Goal: Check status: Check status

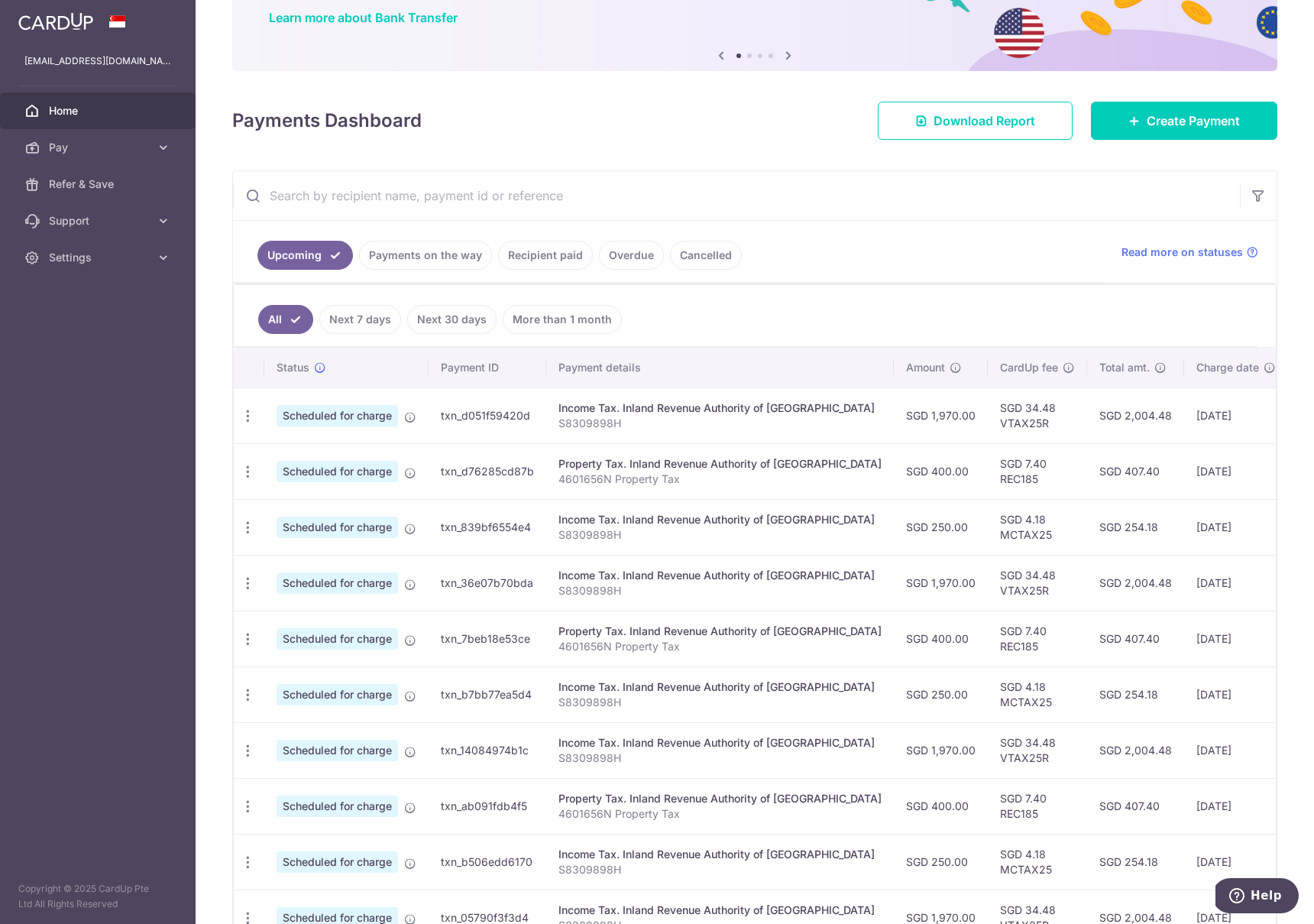
scroll to position [203, 0]
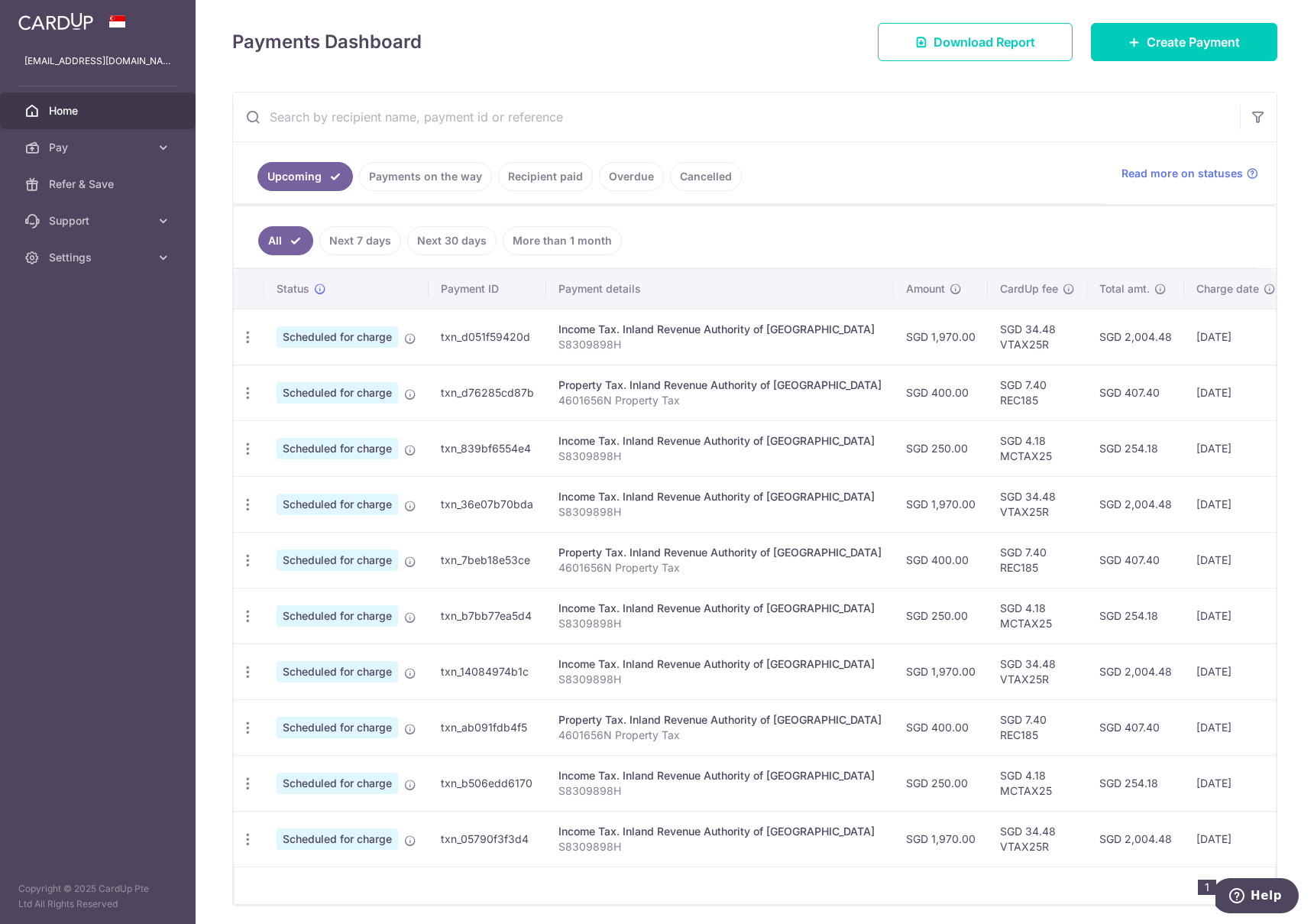
click at [424, 180] on link "Payments on the way" at bounding box center [425, 177] width 133 height 29
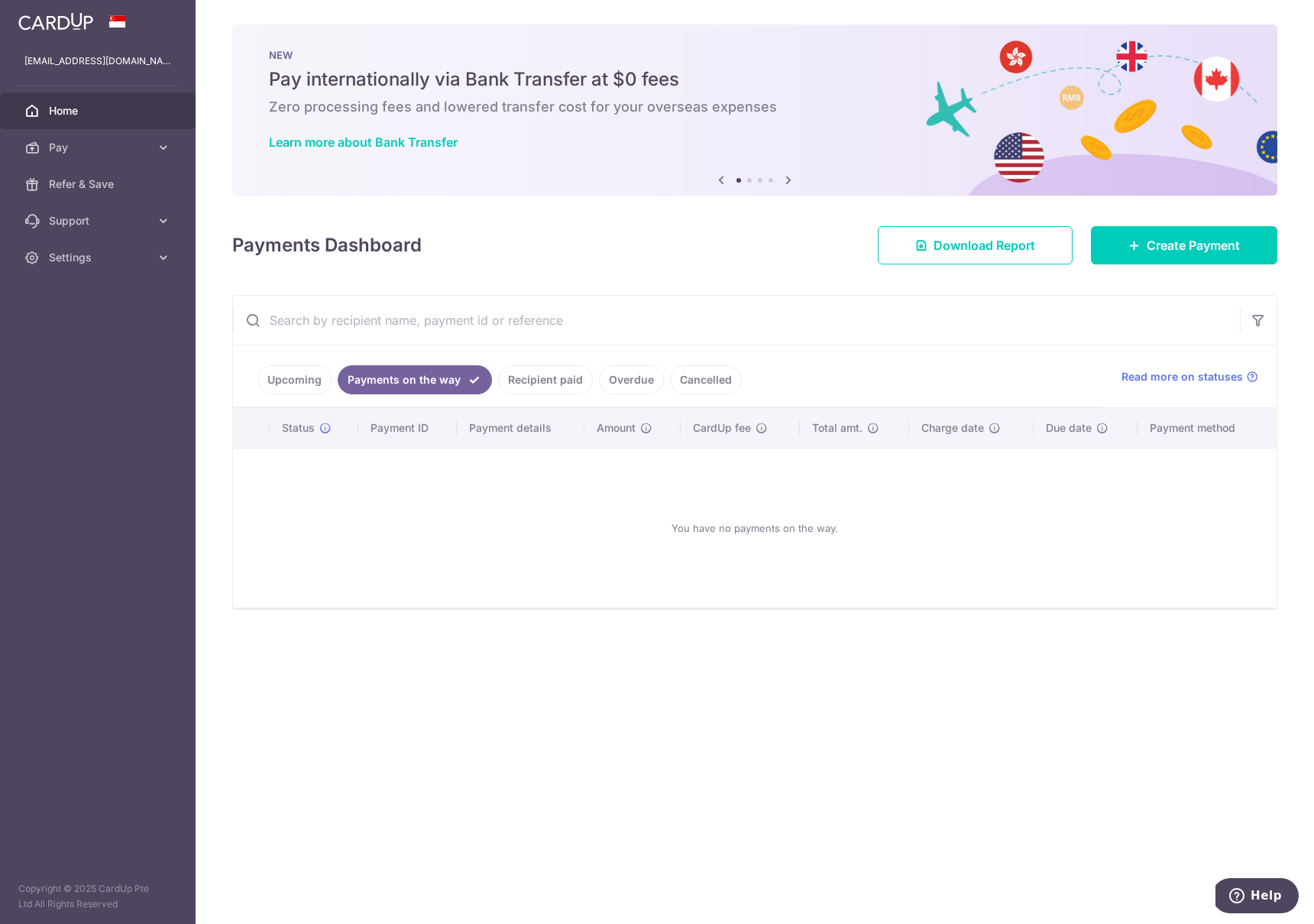
click at [533, 379] on link "Recipient paid" at bounding box center [546, 380] width 95 height 29
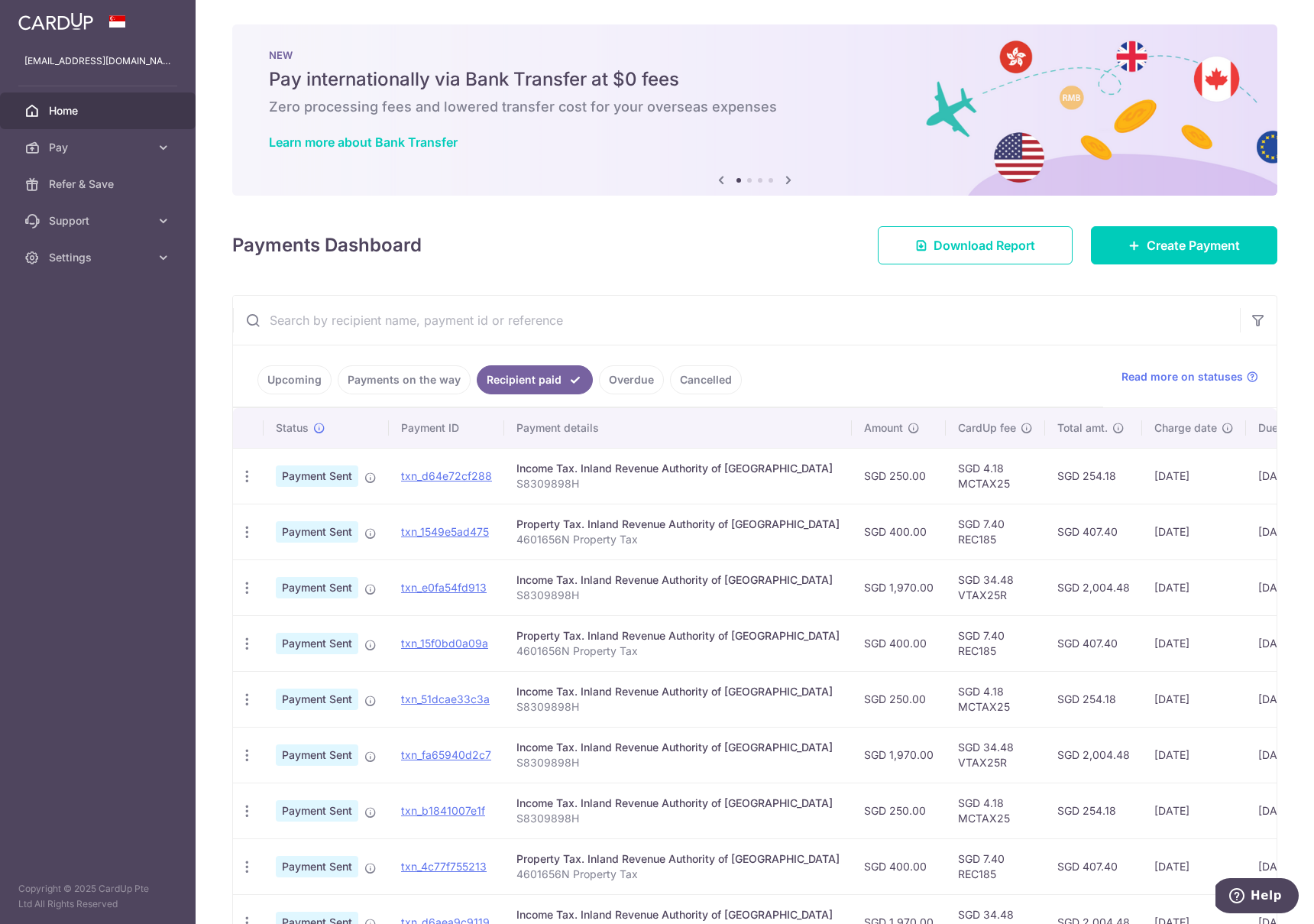
click at [258, 384] on link "Upcoming" at bounding box center [294, 380] width 74 height 29
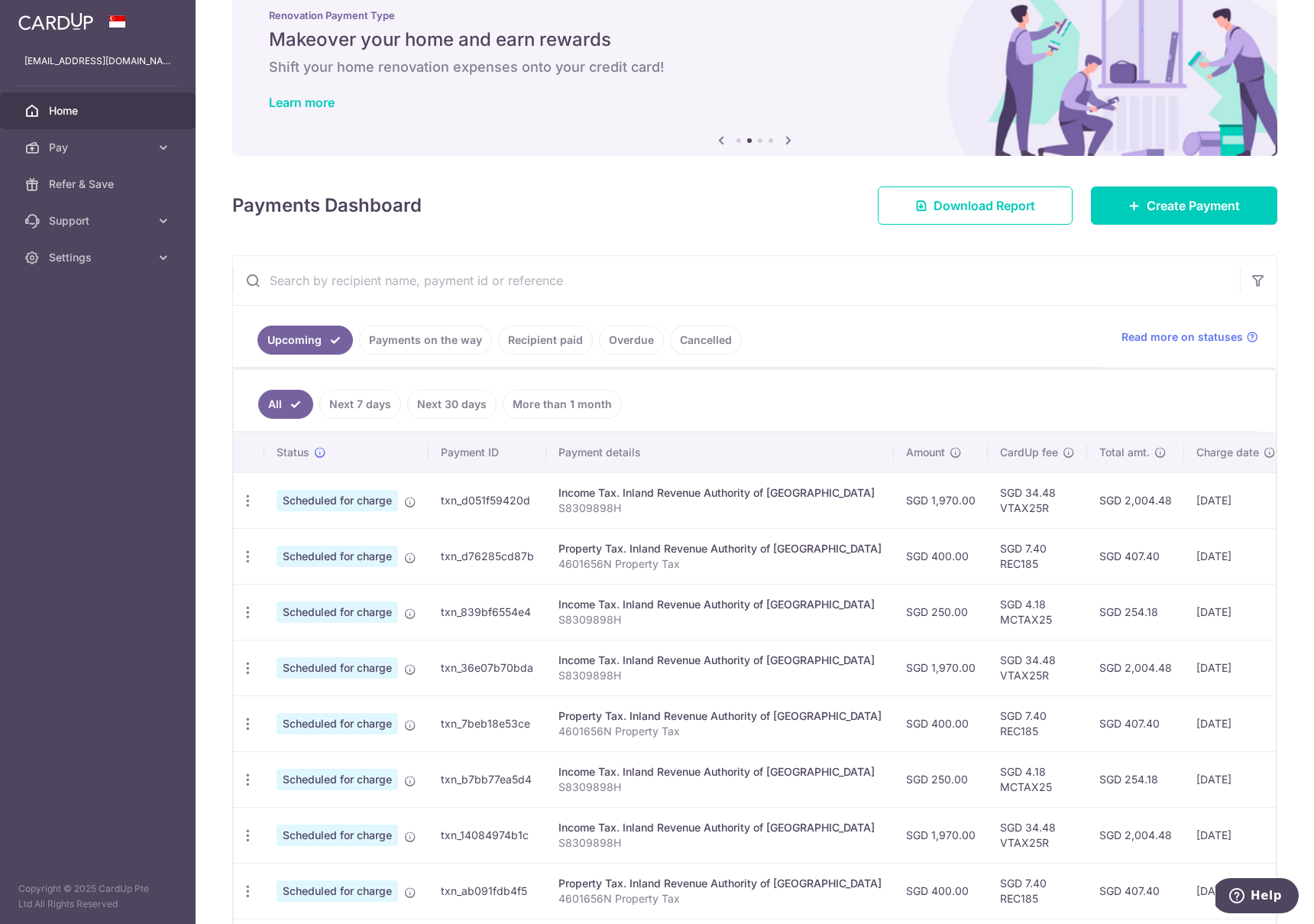
scroll to position [69, 0]
